Goal: Task Accomplishment & Management: Use online tool/utility

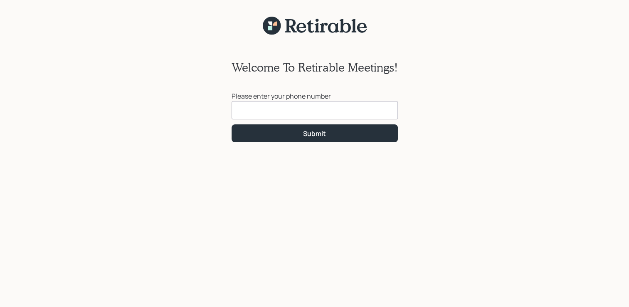
click at [298, 109] on input at bounding box center [315, 110] width 166 height 18
type input "[PHONE_NUMBER]"
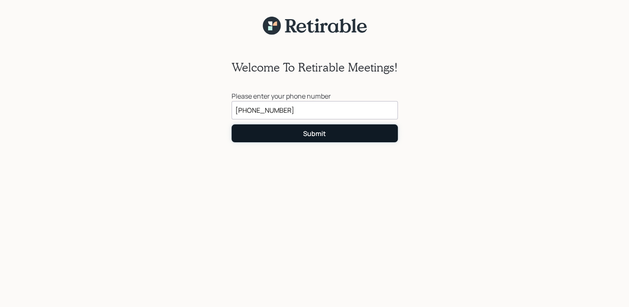
click at [334, 134] on button "Submit" at bounding box center [315, 133] width 166 height 18
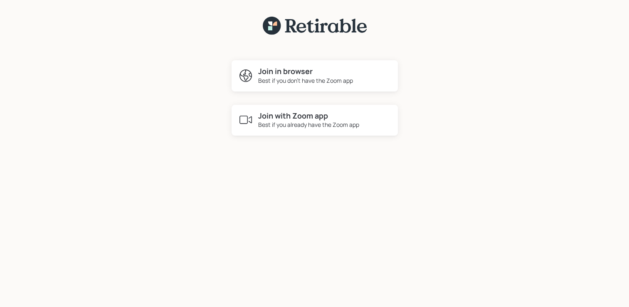
click at [284, 79] on div "Best if you don't have the Zoom app" at bounding box center [305, 80] width 95 height 9
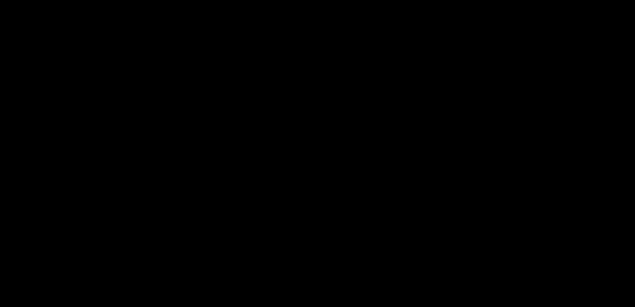
click at [376, 137] on div at bounding box center [317, 153] width 635 height 307
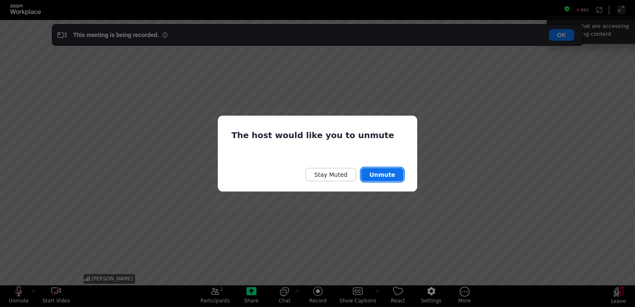
click at [384, 176] on button "Unmute" at bounding box center [382, 174] width 42 height 13
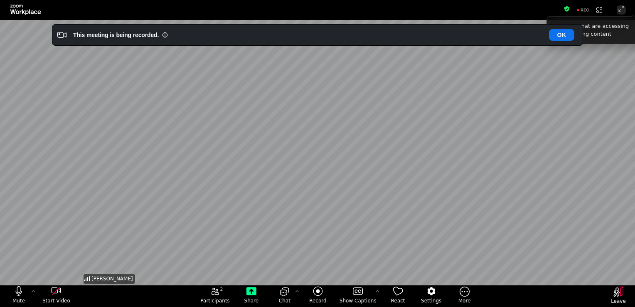
click at [385, 175] on div "[PERSON_NAME]" at bounding box center [318, 152] width 472 height 265
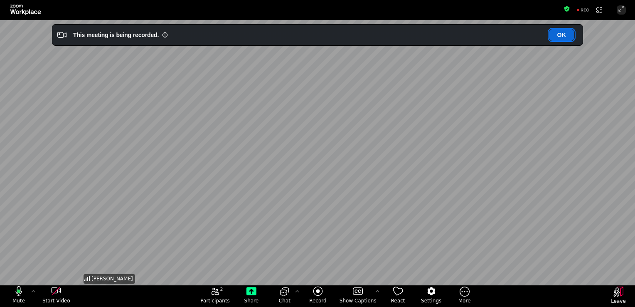
click at [568, 38] on button "OK" at bounding box center [561, 35] width 25 height 12
click at [562, 36] on button "OK" at bounding box center [561, 35] width 25 height 12
click at [563, 37] on button "OK" at bounding box center [561, 35] width 25 height 12
click at [566, 37] on button "OK" at bounding box center [561, 35] width 25 height 12
drag, startPoint x: 376, startPoint y: 39, endPoint x: 378, endPoint y: 44, distance: 5.7
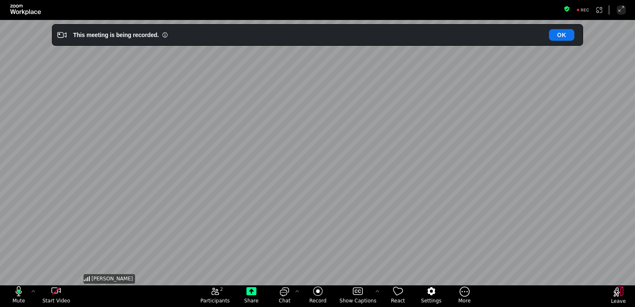
click at [378, 44] on div "This meeting is being recorded. OK" at bounding box center [317, 35] width 531 height 22
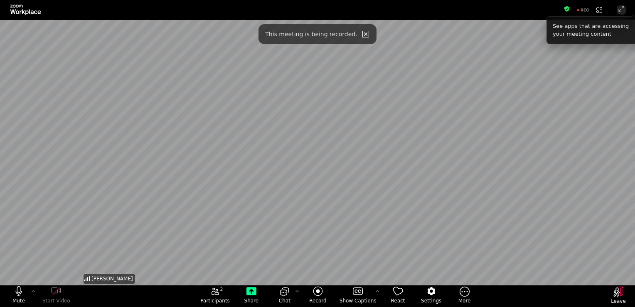
click at [363, 33] on icon "close" at bounding box center [366, 34] width 7 height 7
